Goal: Use online tool/utility: Utilize a website feature to perform a specific function

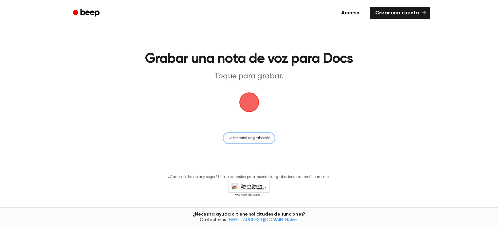
click at [256, 135] on span "Historial de grabación" at bounding box center [251, 138] width 37 height 6
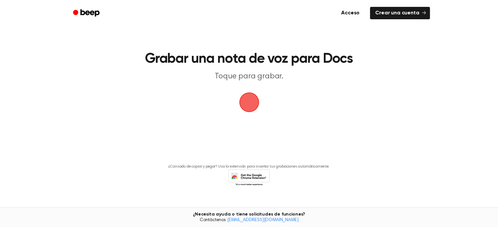
click at [249, 97] on span "button" at bounding box center [249, 102] width 18 height 18
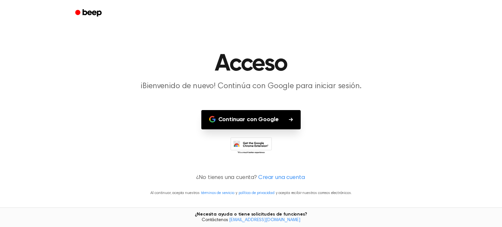
click at [257, 118] on font "Continuar con Google" at bounding box center [248, 120] width 61 height 6
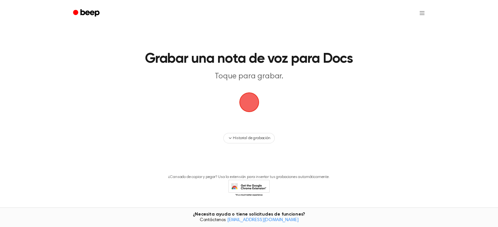
click at [254, 105] on span "button" at bounding box center [249, 103] width 20 height 20
click at [254, 105] on span "button" at bounding box center [249, 102] width 18 height 18
click at [253, 104] on span "button" at bounding box center [249, 102] width 18 height 18
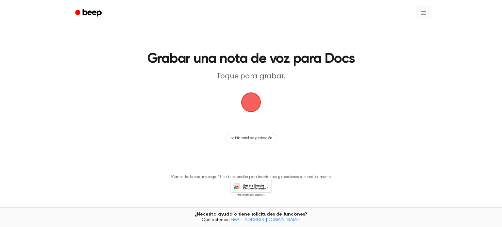
click at [423, 14] on html "Grabar una nota de voz para Docs Toque para grabar. Historial de grabación ¿Can…" at bounding box center [251, 124] width 502 height 248
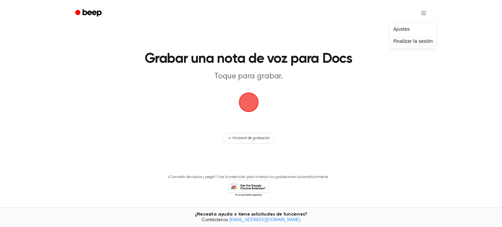
click at [414, 40] on font "Finalizar la sesión" at bounding box center [413, 41] width 40 height 5
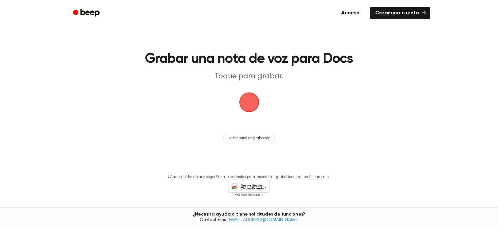
click at [256, 107] on span "button" at bounding box center [249, 102] width 18 height 18
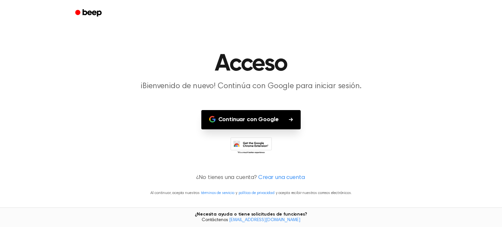
click at [290, 124] on button "Continuar con Google" at bounding box center [251, 119] width 100 height 19
